Goal: Information Seeking & Learning: Learn about a topic

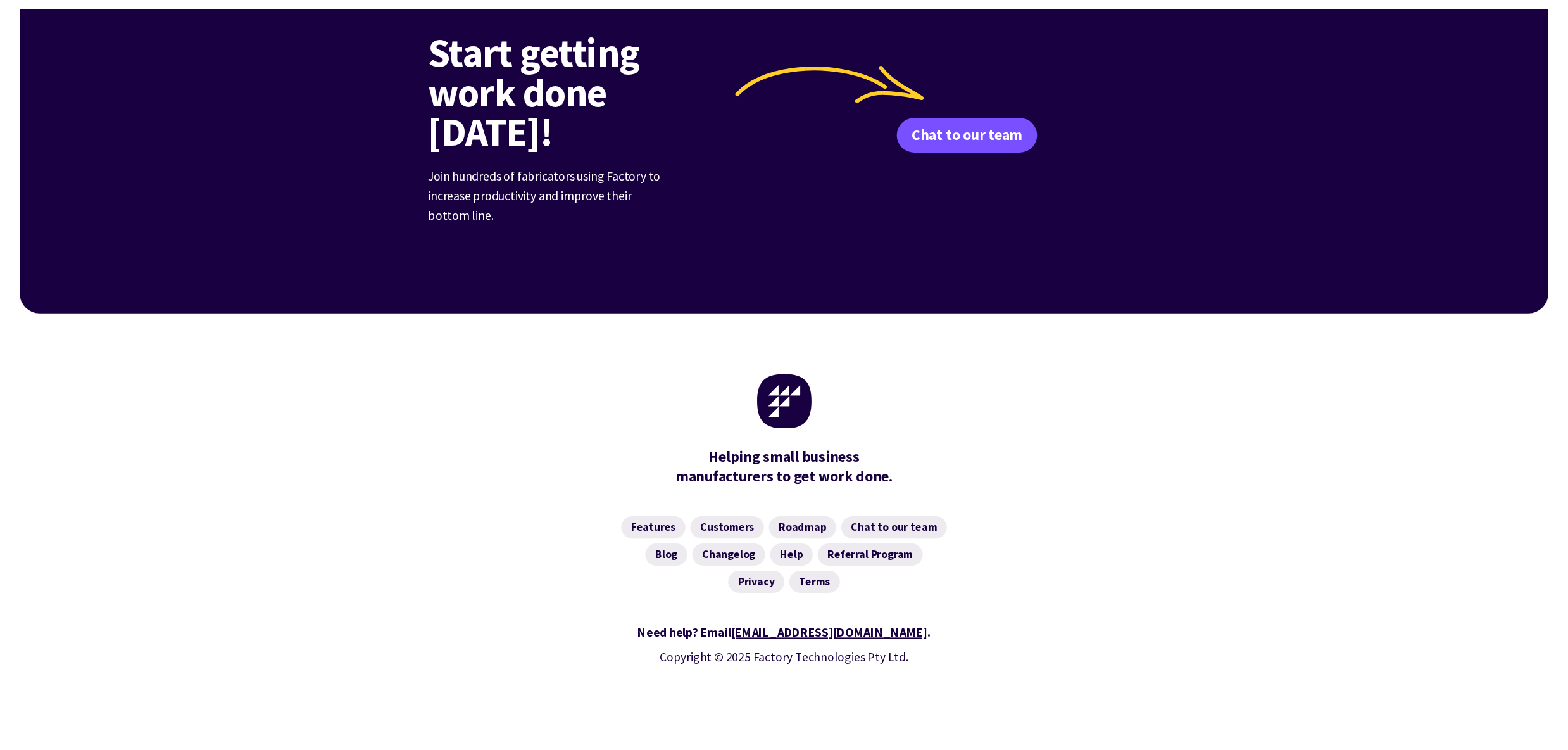
scroll to position [4814, 0]
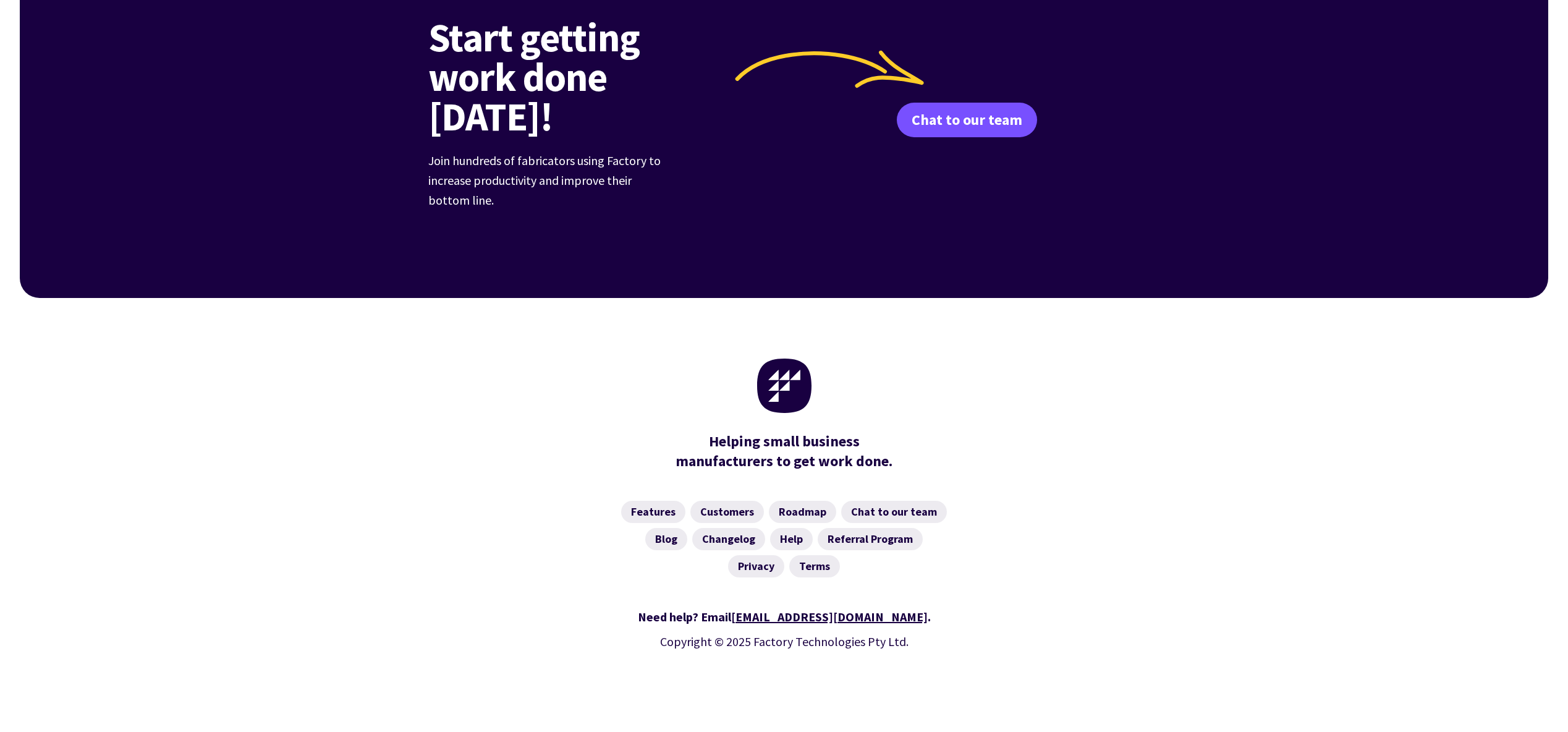
click at [1207, 442] on div "Helping small business manufacturers to get work done." at bounding box center [784, 391] width 1529 height 188
click at [1355, 500] on div "Features Customers Roadmap Chat to our team Blog Changelog Help Referral Progra…" at bounding box center [784, 538] width 1529 height 106
click at [1344, 499] on div "Features Customers Roadmap Chat to our team Blog Changelog Help Referral Progra…" at bounding box center [784, 538] width 1529 height 106
click at [1342, 491] on div "Features Customers Roadmap Chat to our team Blog Changelog Help Referral Progra…" at bounding box center [784, 538] width 1529 height 106
click at [1341, 485] on div "Features Customers Roadmap Chat to our team Blog Changelog Help Referral Progra…" at bounding box center [784, 538] width 1529 height 106
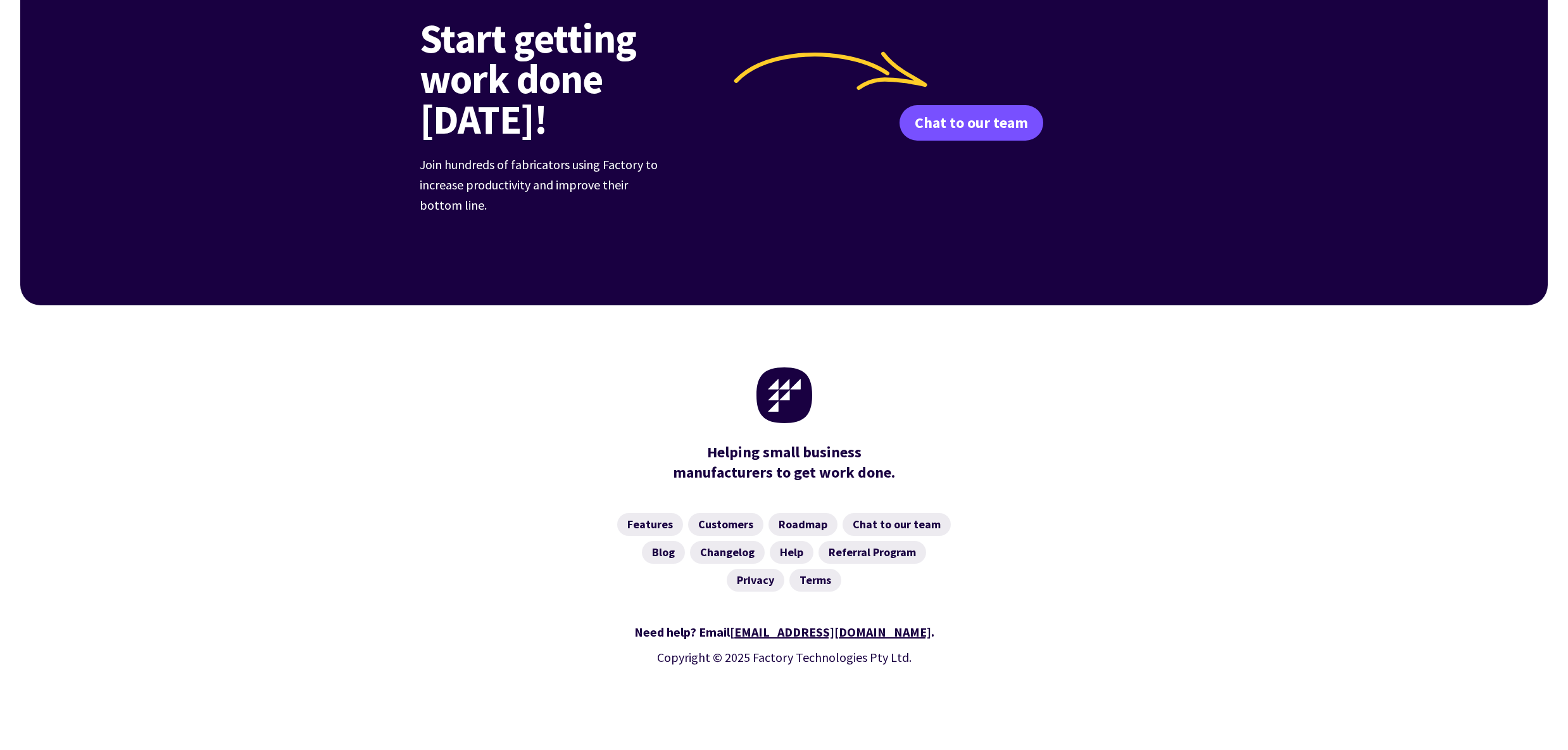
click at [1238, 347] on div "Helping small business manufacturers to get work done." at bounding box center [784, 401] width 1528 height 192
click at [1370, 370] on div "Helping small business manufacturers to get work done." at bounding box center [784, 401] width 1528 height 192
click at [1276, 498] on div "Features Customers Roadmap Chat to our team Blog Changelog Help Referral Progra…" at bounding box center [784, 552] width 1528 height 109
click at [1197, 419] on div "Helping small business manufacturers to get work done." at bounding box center [784, 401] width 1528 height 192
click at [1231, 607] on div "Need help? Email hello@factory.app . Copyright © 2025 Factory Technologies Pty …" at bounding box center [784, 668] width 1528 height 123
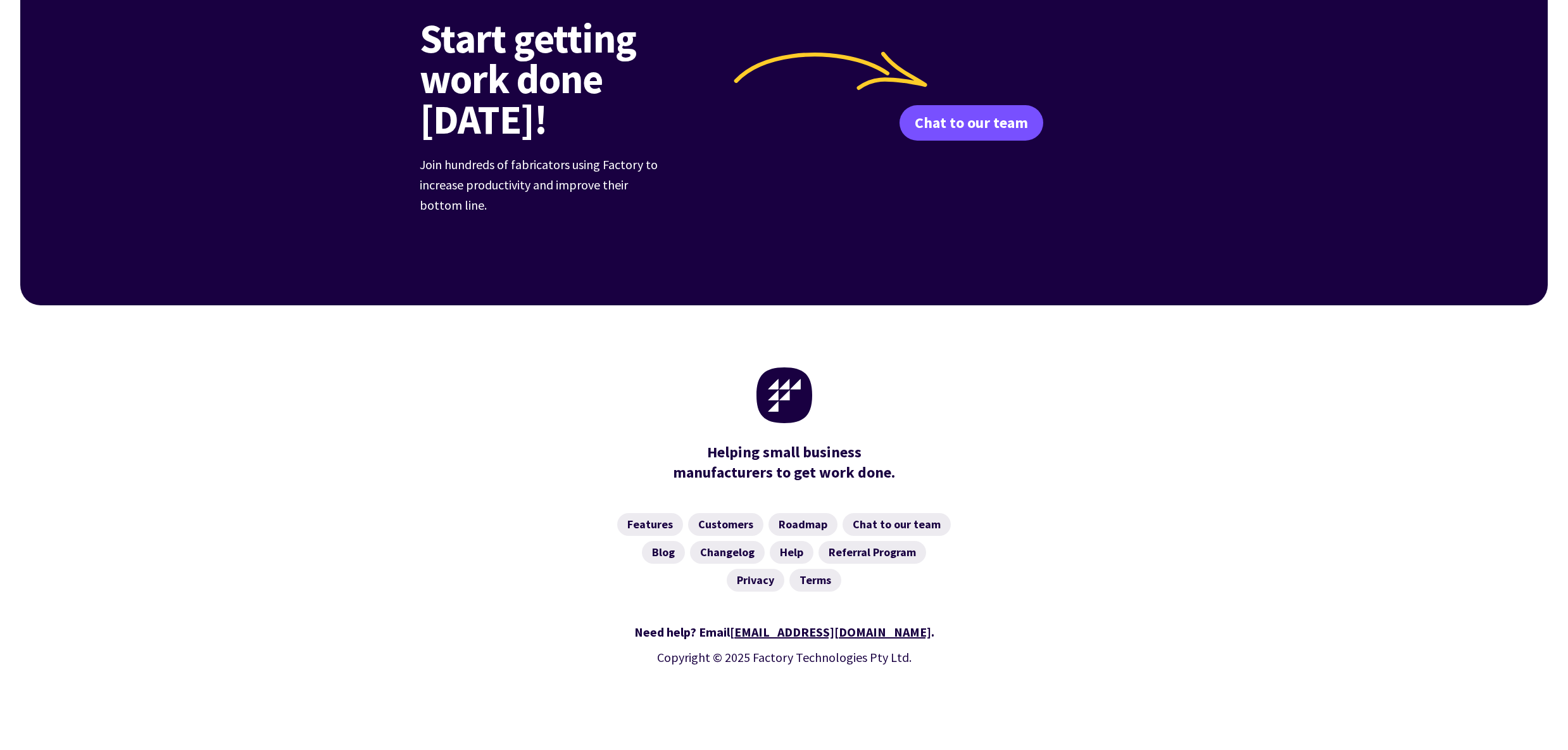
click at [1243, 497] on div "Features Customers Roadmap Chat to our team Blog Changelog Help Referral Progra…" at bounding box center [784, 552] width 1528 height 109
click at [302, 497] on div "Features Customers Roadmap Chat to our team Blog Changelog Help Referral Progra…" at bounding box center [784, 552] width 1528 height 109
click at [324, 433] on div "Helping small business manufacturers to get work done." at bounding box center [784, 401] width 1528 height 192
click at [336, 420] on div "Helping small business manufacturers to get work done." at bounding box center [784, 401] width 1528 height 192
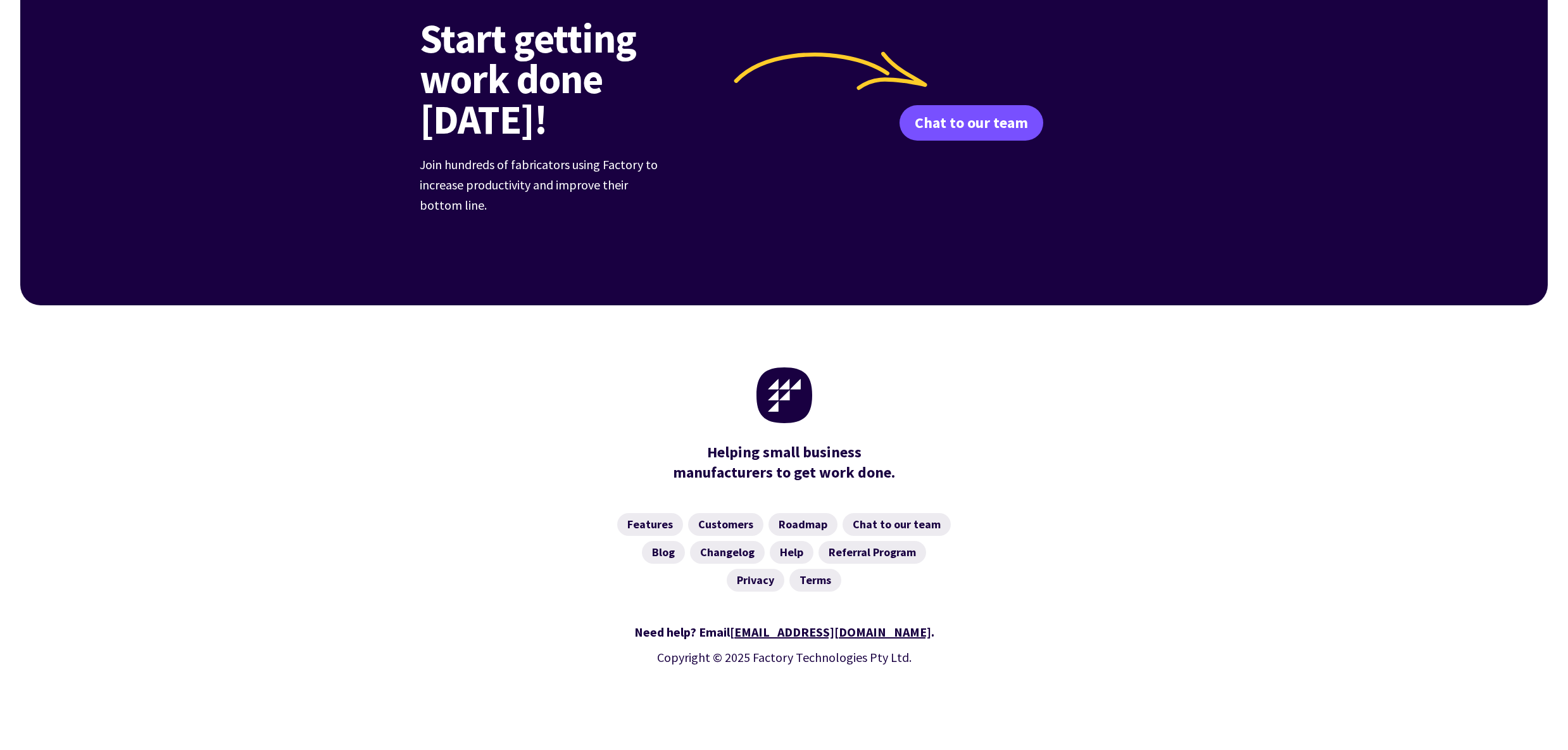
click at [336, 420] on div "Helping small business manufacturers to get work done." at bounding box center [784, 401] width 1528 height 192
click at [1191, 406] on div "Helping small business manufacturers to get work done." at bounding box center [784, 401] width 1528 height 192
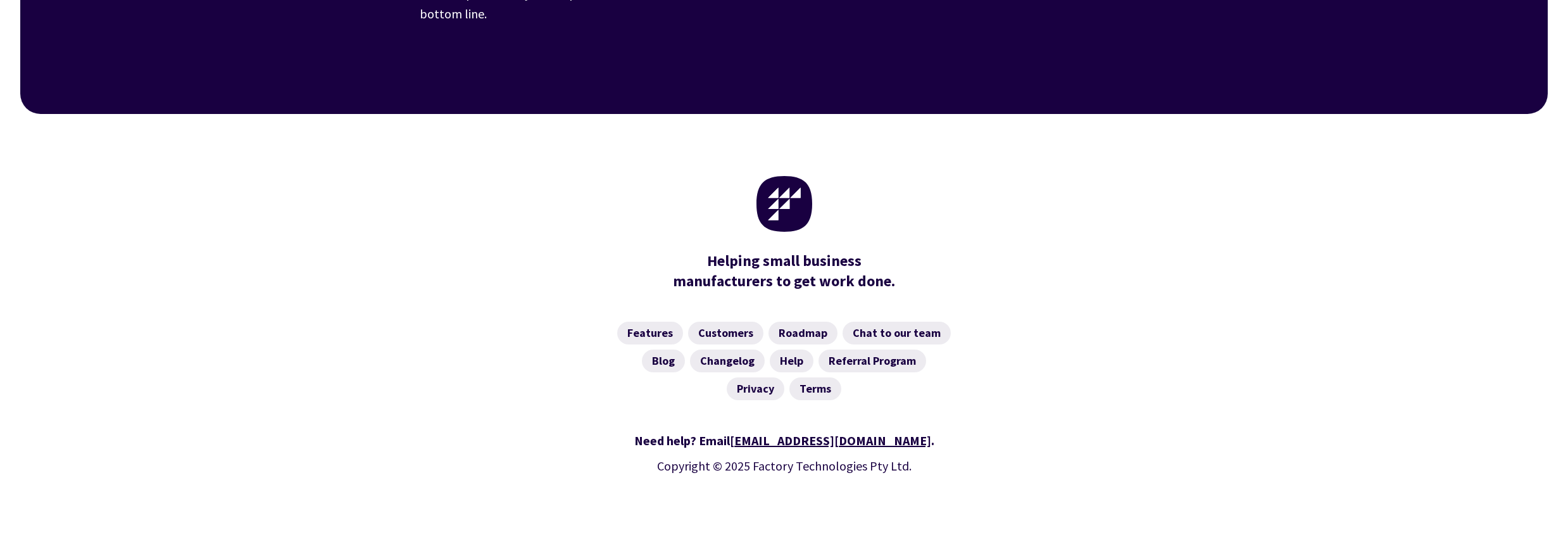
scroll to position [5008, 0]
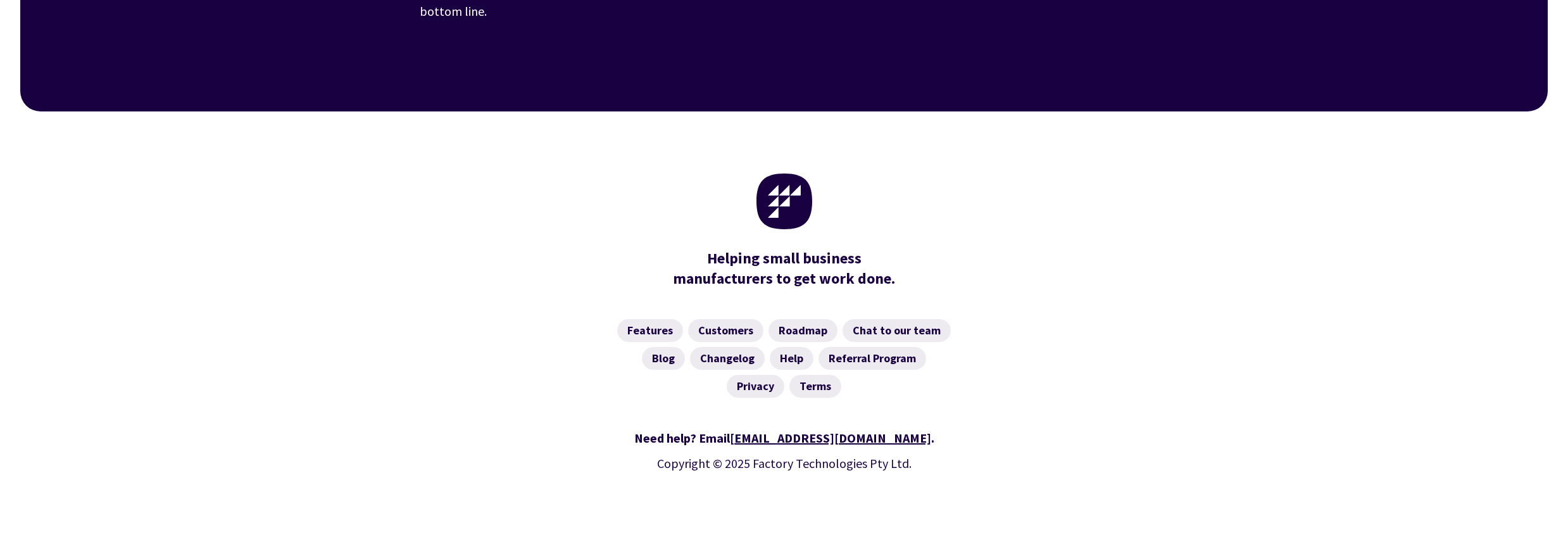
drag, startPoint x: 765, startPoint y: 527, endPoint x: 843, endPoint y: 526, distance: 78.0
copy body "alice@site.com"
click at [1463, 209] on div "Helping small business manufacturers to get work done." at bounding box center [784, 208] width 1528 height 192
click at [461, 413] on div "Need help? Email hello@factory.app . Copyright © 2025 Factory Technologies Pty …" at bounding box center [784, 474] width 729 height 123
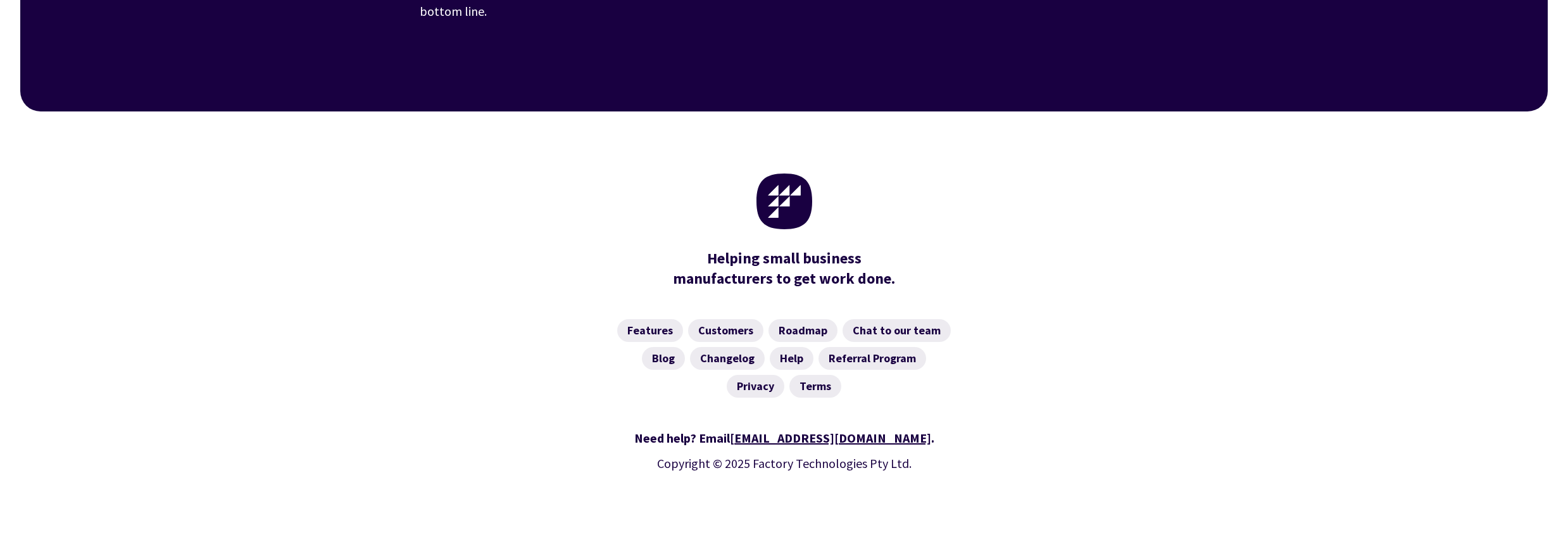
click at [1061, 248] on section "Helping small business manufacturers to get work done." at bounding box center [784, 268] width 729 height 40
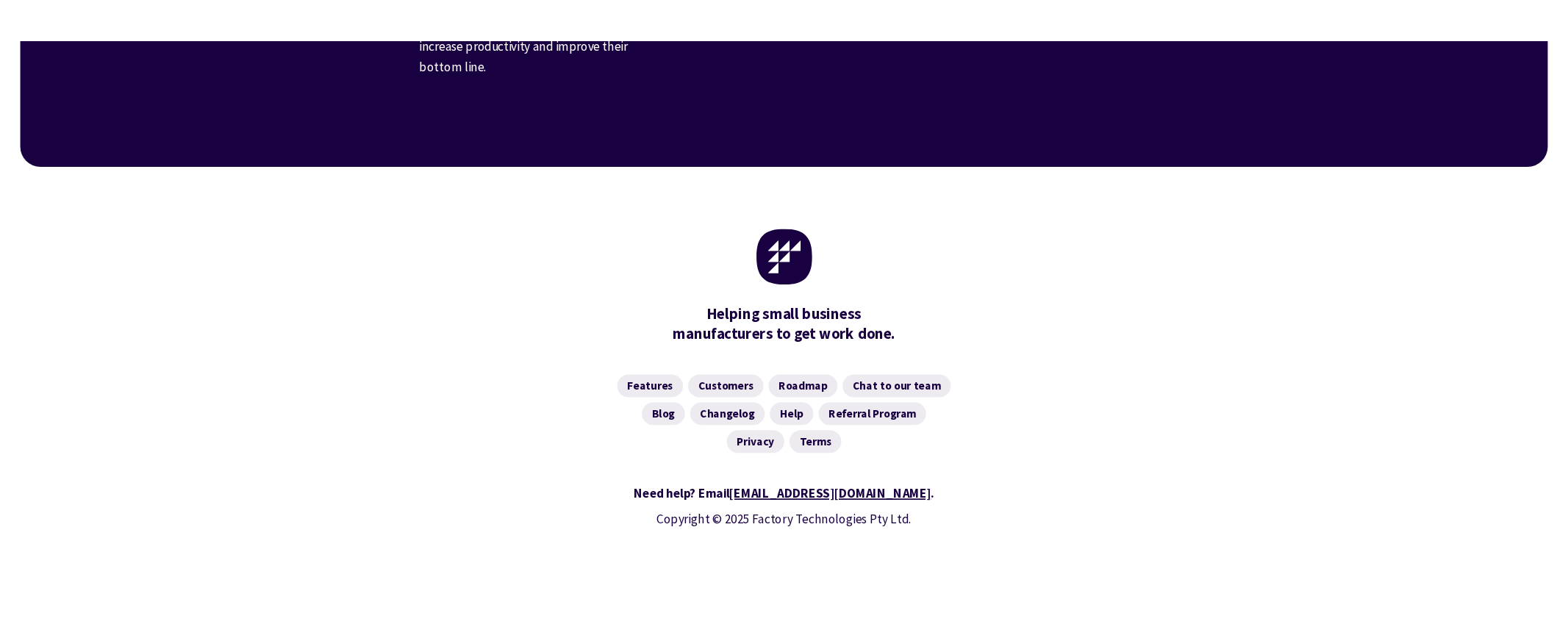
scroll to position [5815, 0]
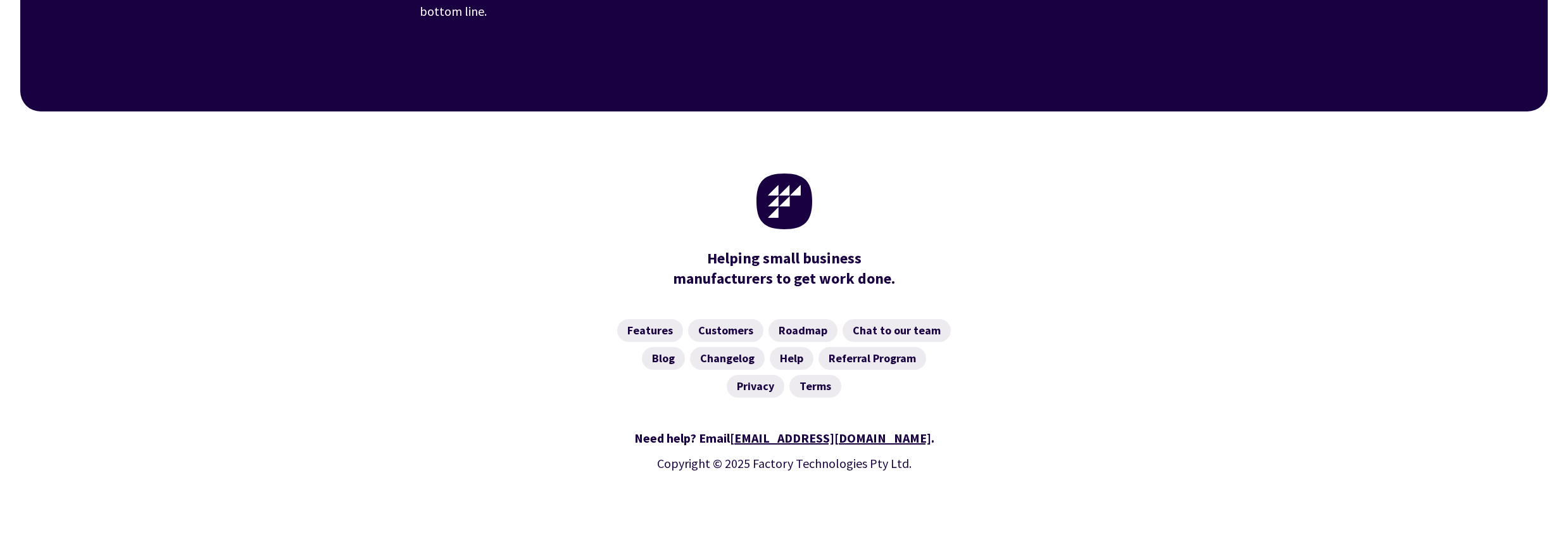
click at [1106, 319] on nav "Features Customers Roadmap Chat to our team Blog Changelog Help Referral Progra…" at bounding box center [784, 358] width 729 height 79
drag, startPoint x: 1, startPoint y: 527, endPoint x: 400, endPoint y: 536, distance: 399.1
copy body "window.dataLayer.push({ event: "Purchase", // Attribution matching conversionId…"
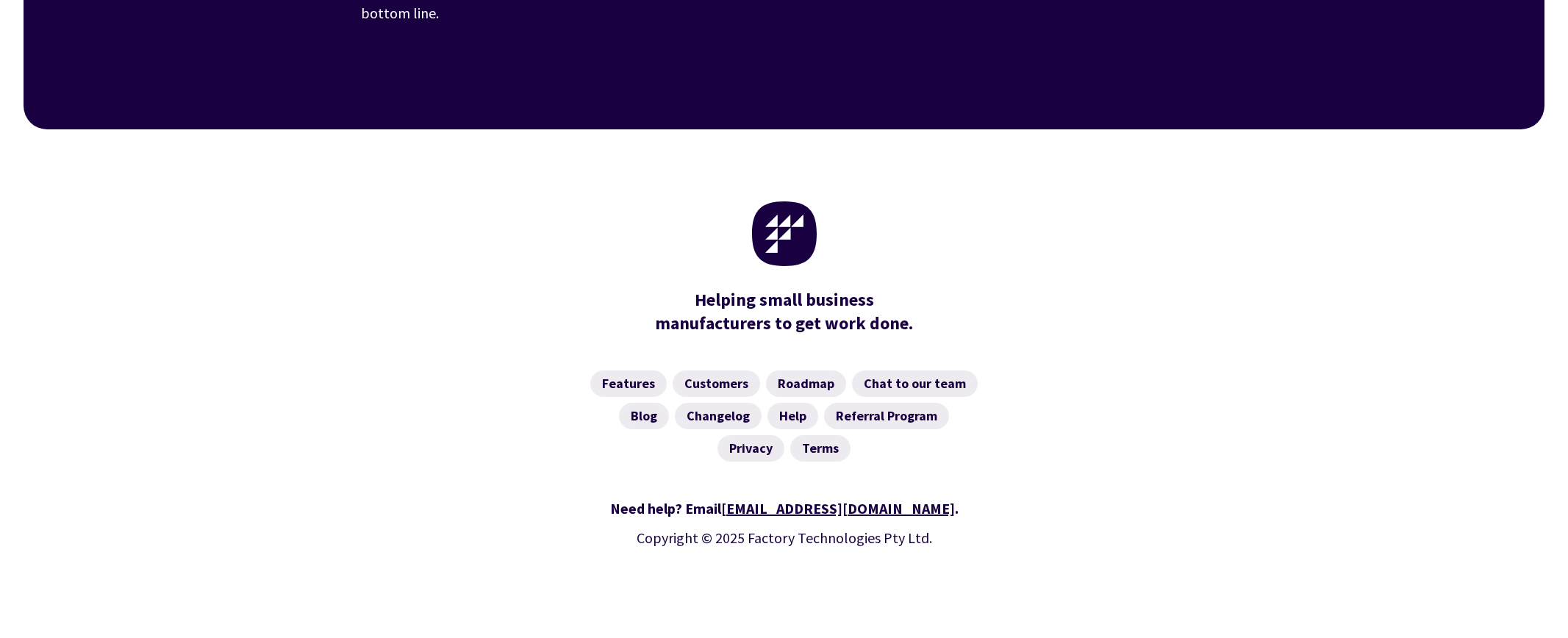
click at [1332, 395] on div "Features Customers Roadmap Chat to our team Blog Changelog Help Referral Progra…" at bounding box center [784, 416] width 1520 height 126
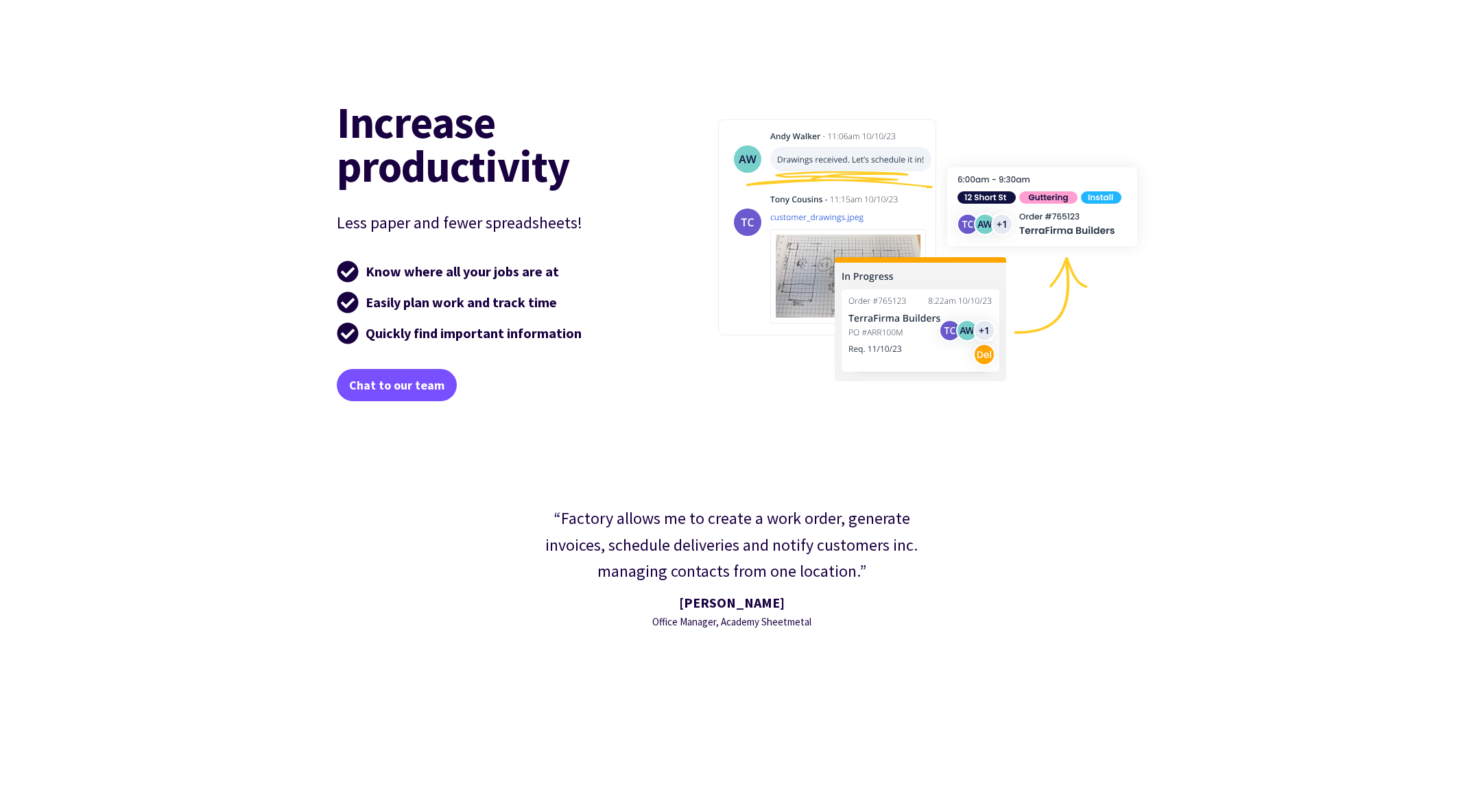
scroll to position [1974, 0]
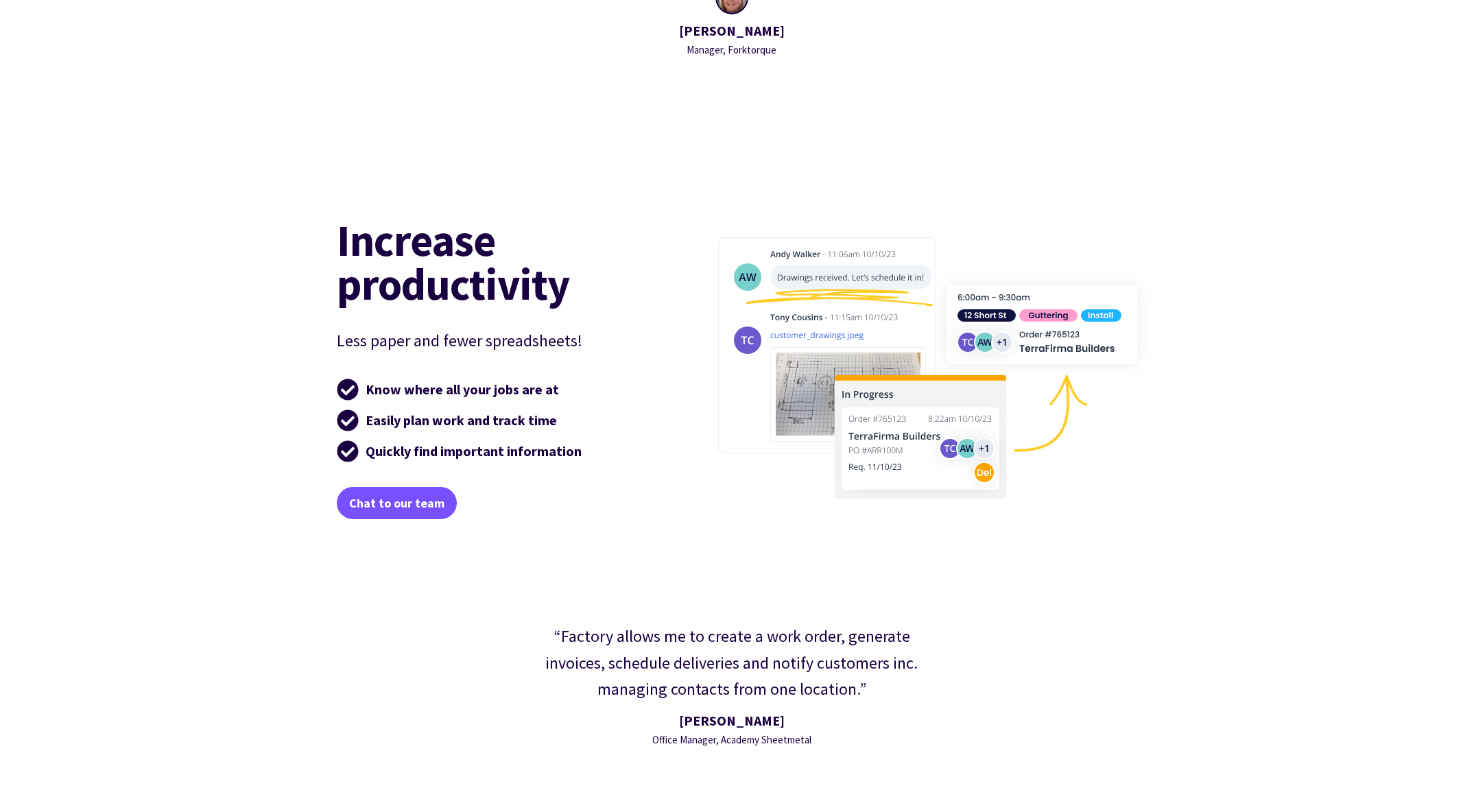
click at [1304, 336] on div "Increase productivity Less paper and fewer spreadsheets! Know where all your jo…" at bounding box center [731, 367] width 1418 height 373
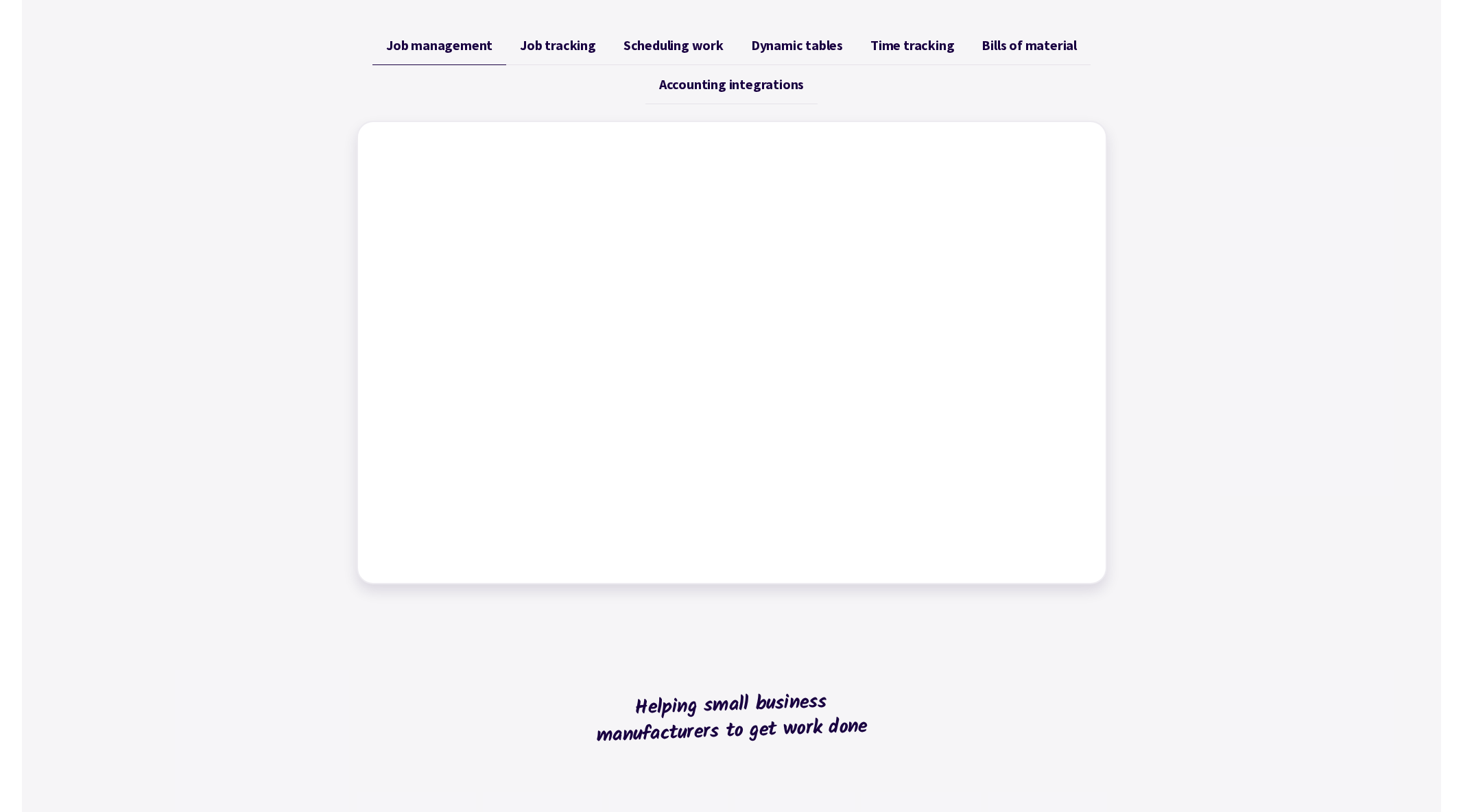
scroll to position [494, 0]
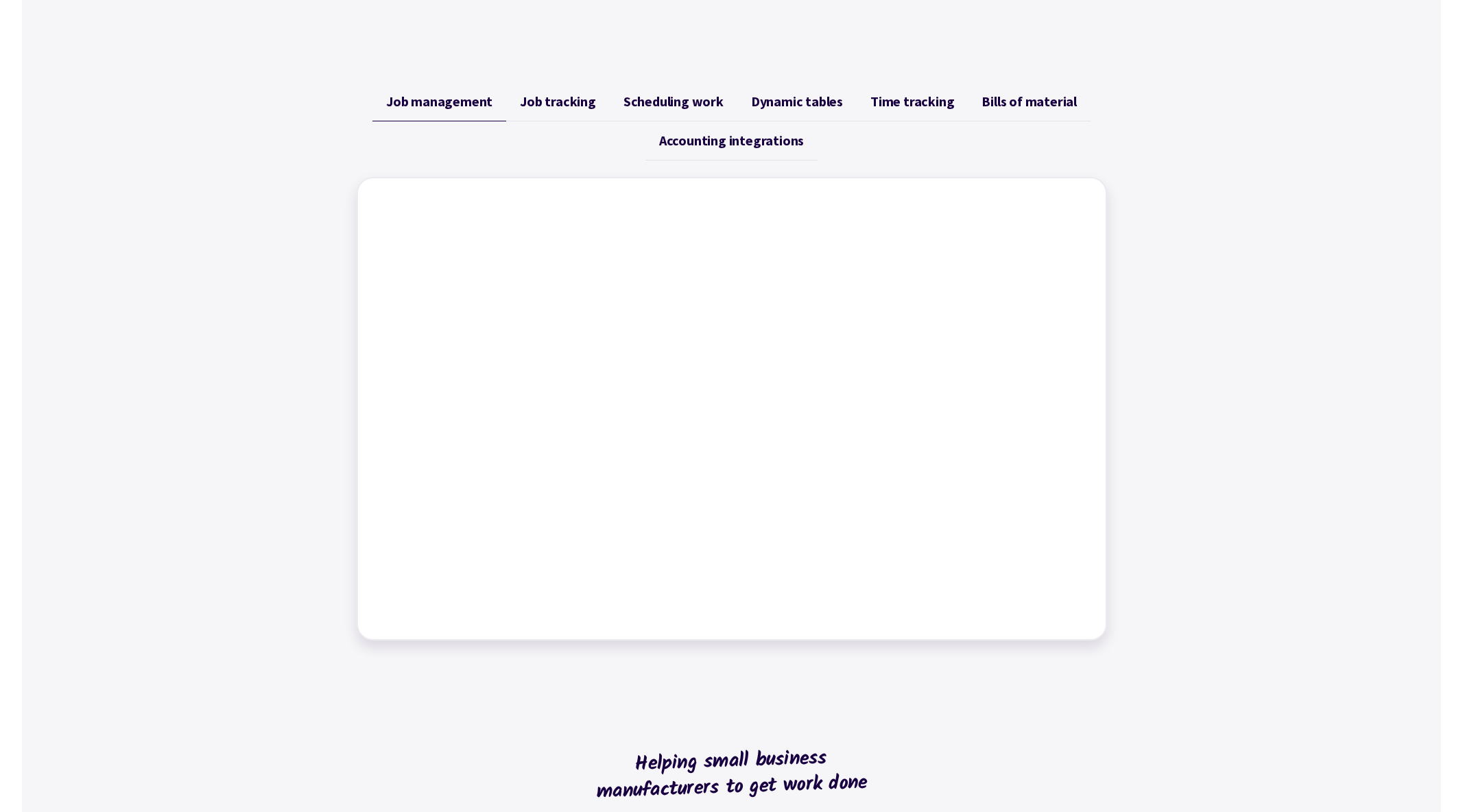
click at [1235, 281] on div "Job management Job tracking Scheduling work Dynamic tables Time tracking Bills …" at bounding box center [731, 361] width 1418 height 591
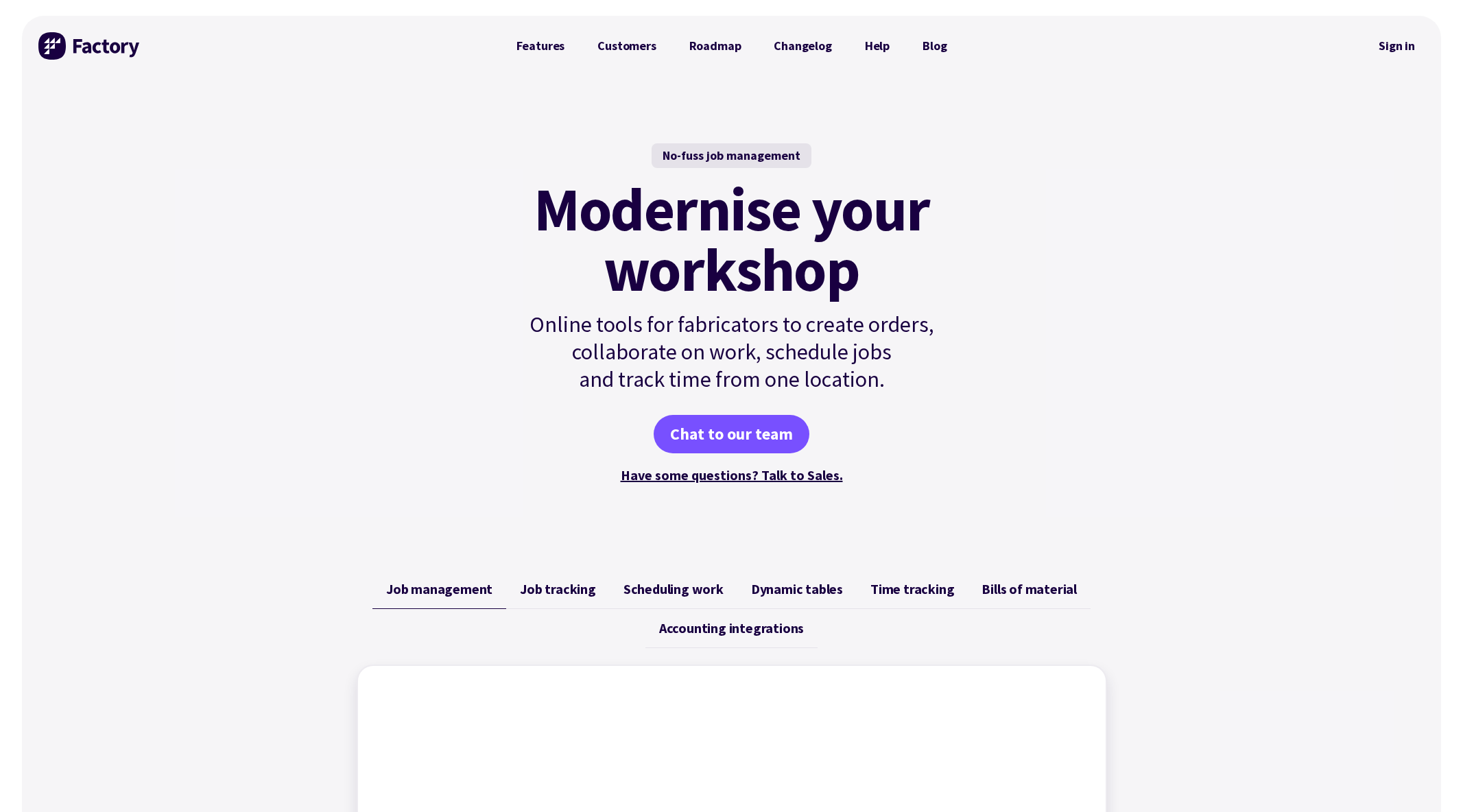
scroll to position [0, 0]
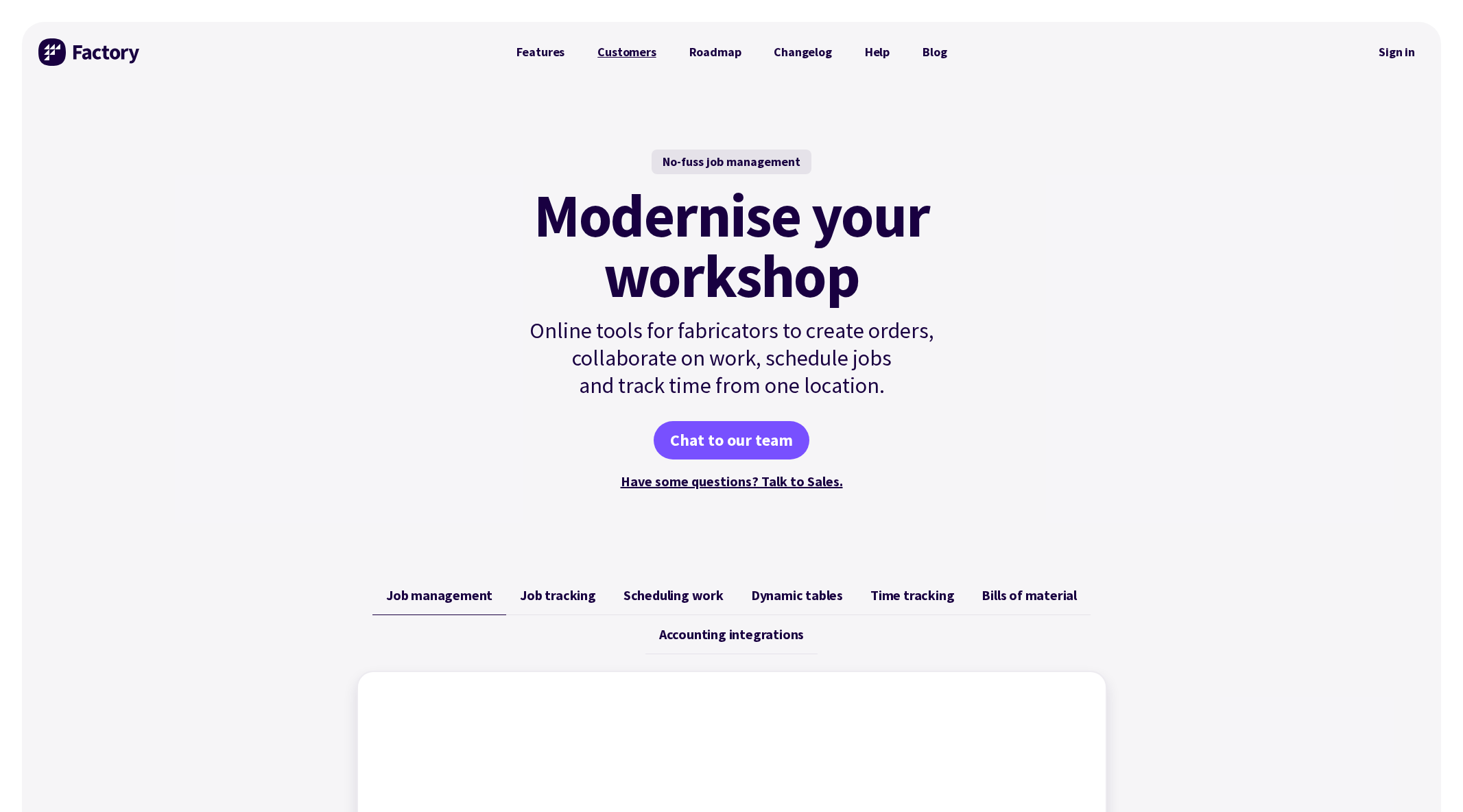
click at [626, 41] on link "Customers" at bounding box center [626, 52] width 91 height 27
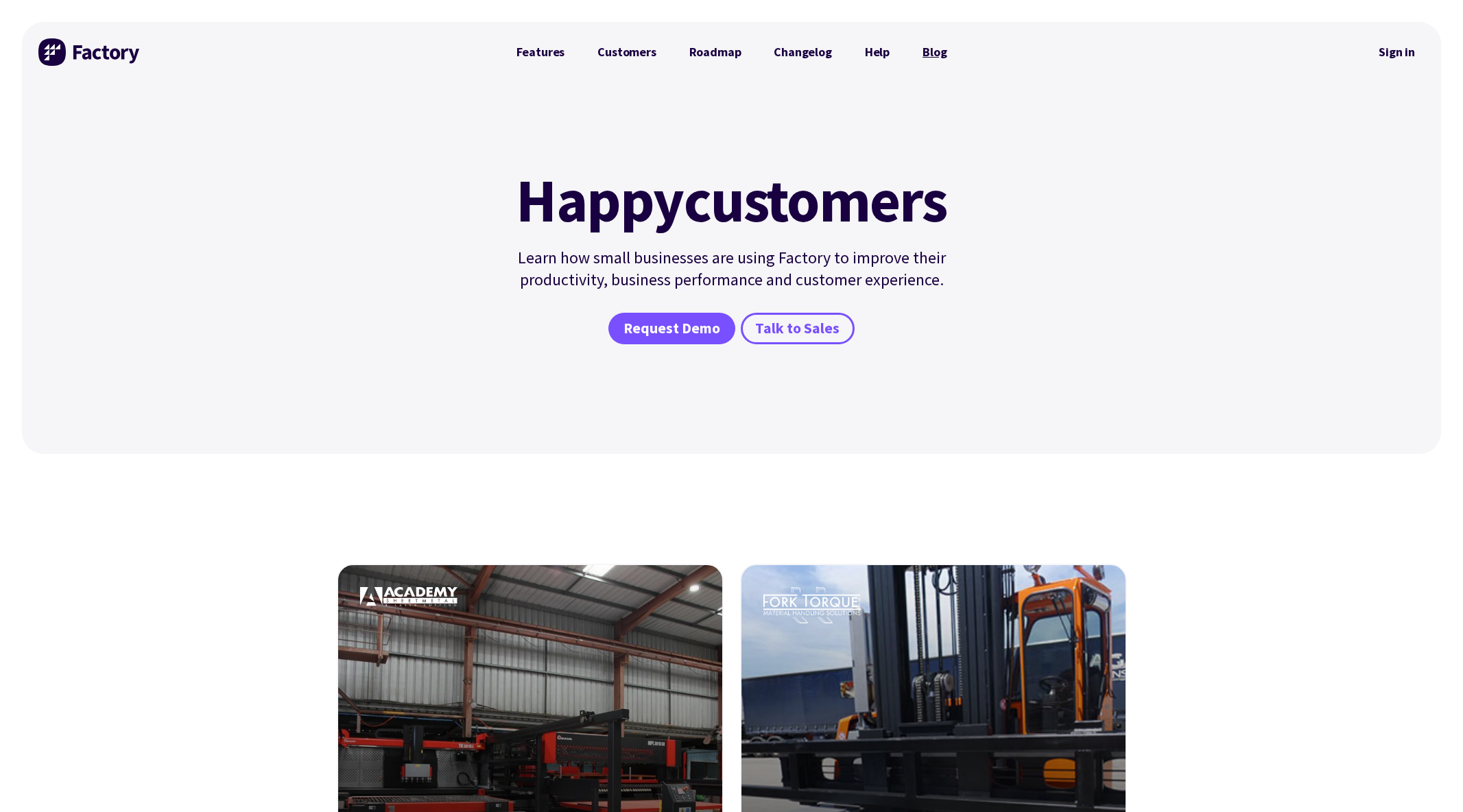
click at [937, 52] on link "Blog" at bounding box center [935, 52] width 57 height 27
